Goal: Information Seeking & Learning: Learn about a topic

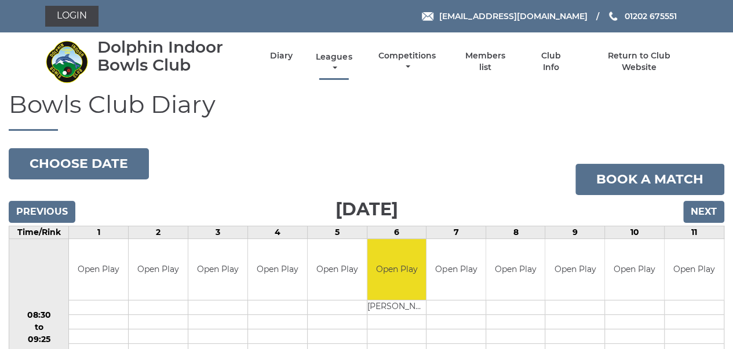
click at [330, 56] on link "Leagues" at bounding box center [334, 63] width 42 height 23
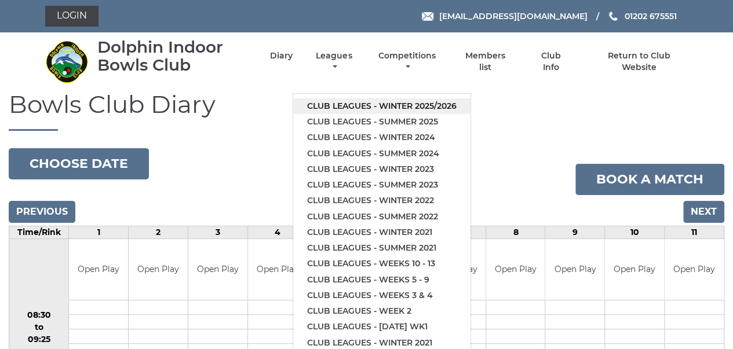
click at [377, 104] on link "Club leagues - Winter 2025/2026" at bounding box center [381, 107] width 177 height 16
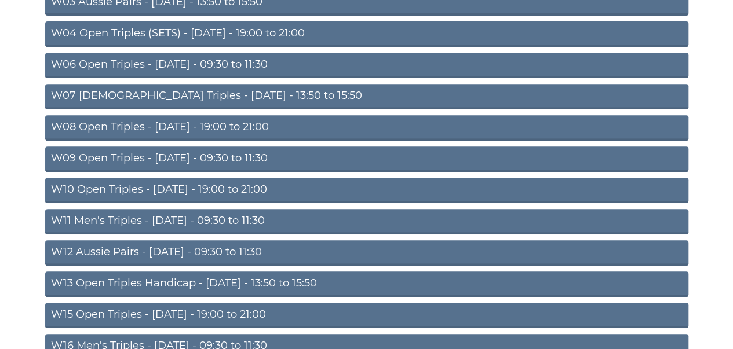
scroll to position [234, 0]
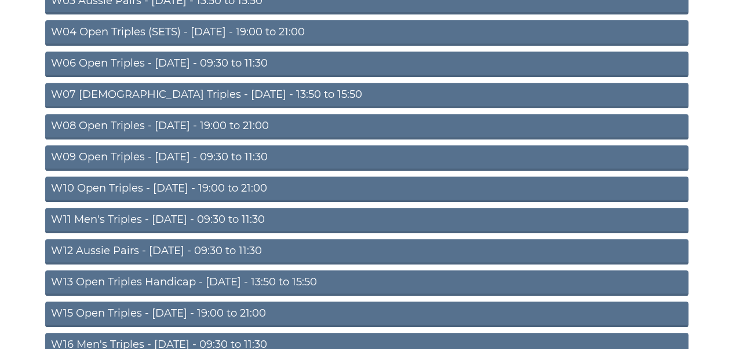
click at [169, 276] on link "W13 Open Triples Handicap - Thursday - 13:50 to 15:50" at bounding box center [366, 283] width 643 height 25
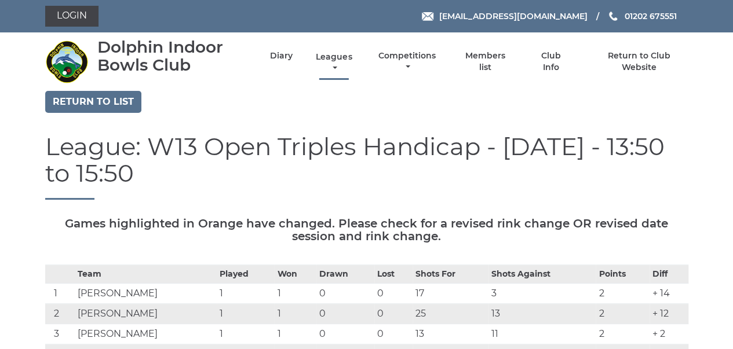
click at [331, 61] on link "Leagues" at bounding box center [334, 63] width 42 height 23
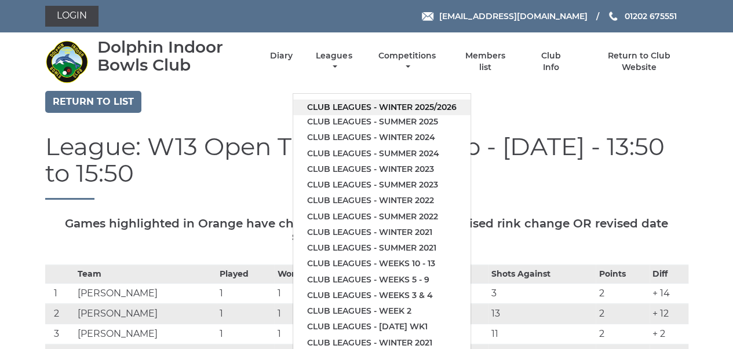
click at [368, 105] on link "Club leagues - Winter 2025/2026" at bounding box center [381, 108] width 177 height 16
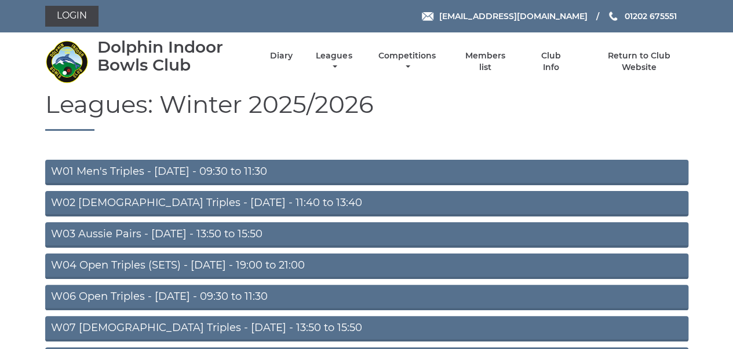
click at [132, 240] on link "W03 Aussie Pairs - Monday - 13:50 to 15:50" at bounding box center [366, 235] width 643 height 25
